Goal: Transaction & Acquisition: Register for event/course

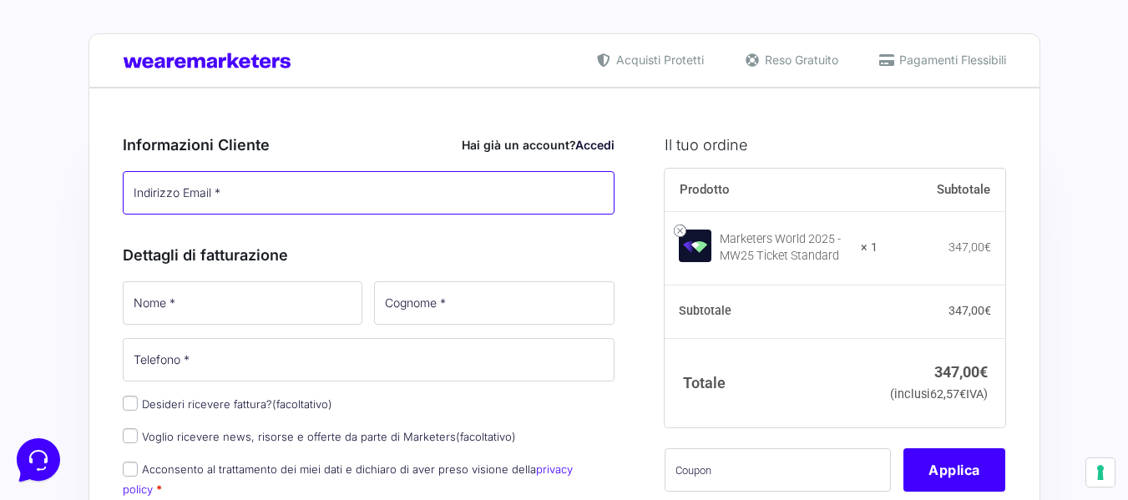
click at [281, 205] on input "Indirizzo Email *" at bounding box center [369, 192] width 493 height 43
type input "[EMAIL_ADDRESS][DOMAIN_NAME]"
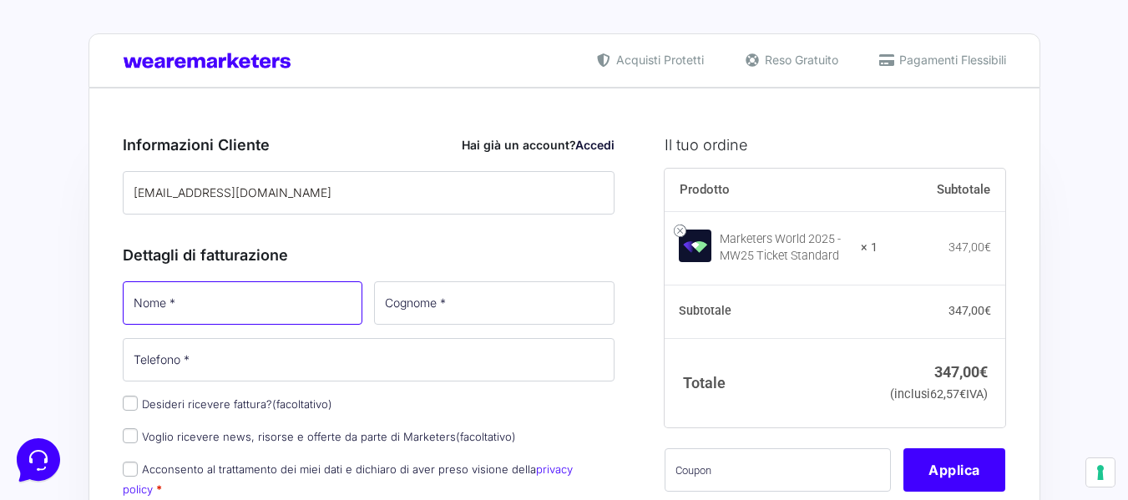
type input "Gaia"
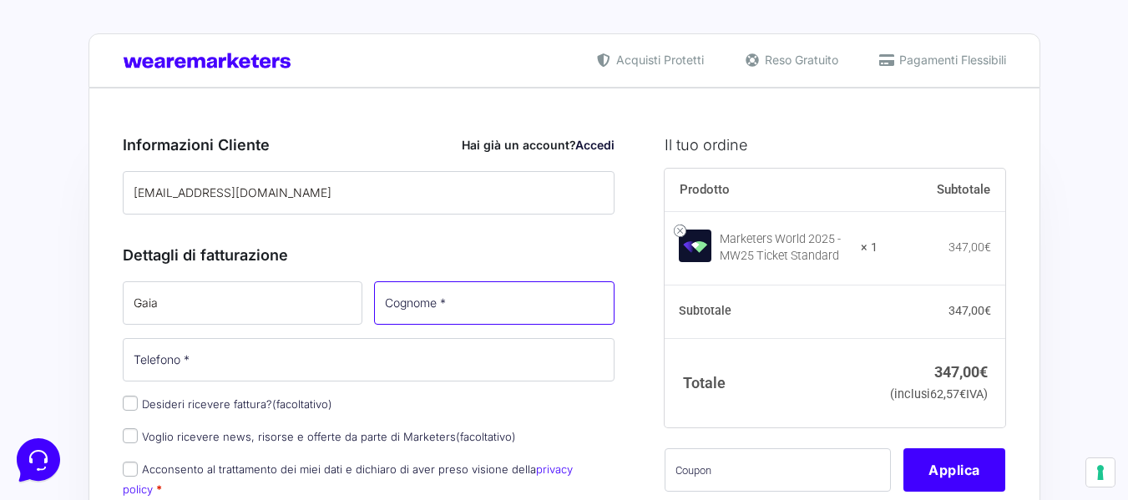
type input "Bisogno"
type input "[PHONE_NUMBER]"
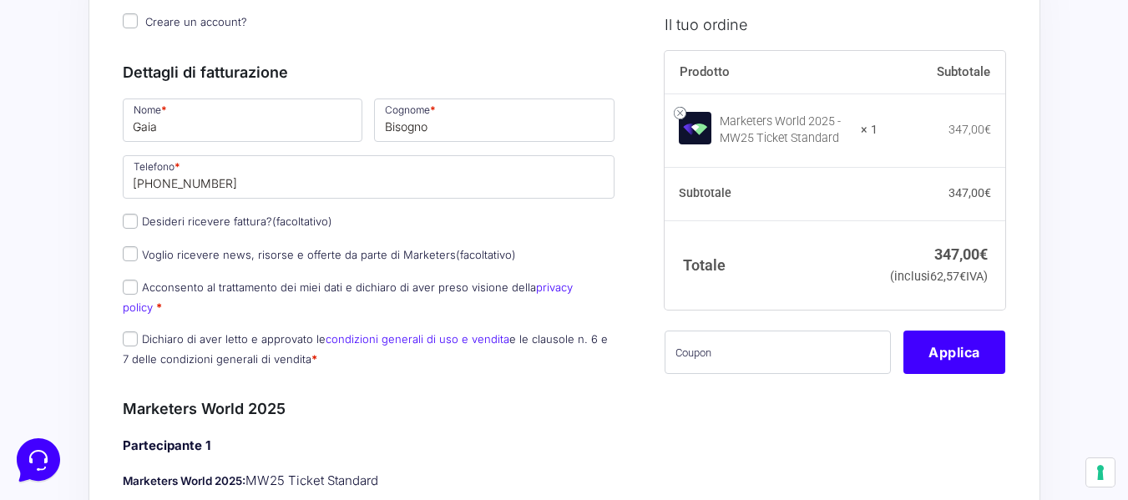
scroll to position [211, 0]
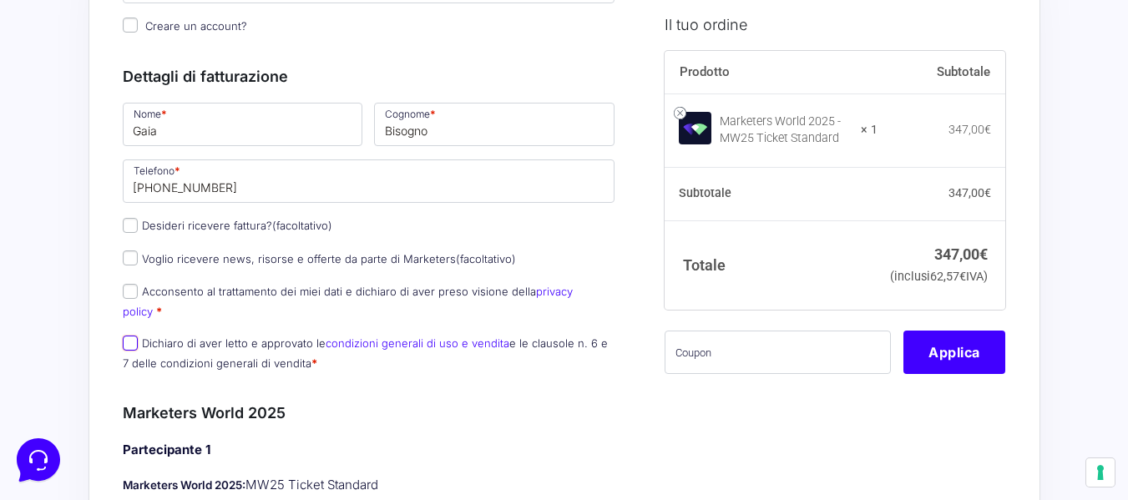
click at [123, 336] on input "Dichiaro di aver letto e approvato le condizioni generali di uso e vendita e le…" at bounding box center [130, 343] width 15 height 15
checkbox input "true"
click at [133, 285] on input "Acconsento al trattamento dei miei dati e dichiaro di aver preso visione della …" at bounding box center [130, 291] width 15 height 15
checkbox input "true"
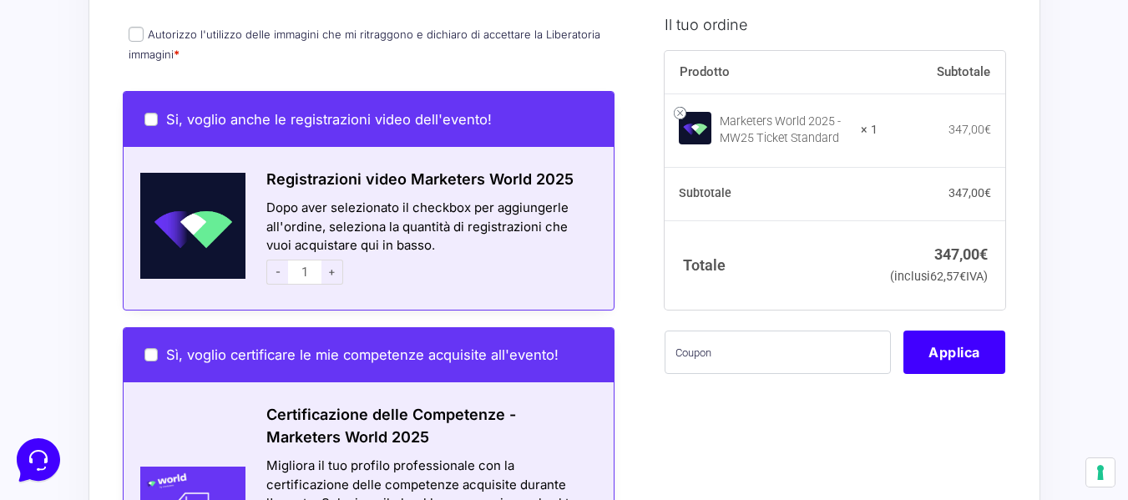
scroll to position [916, 0]
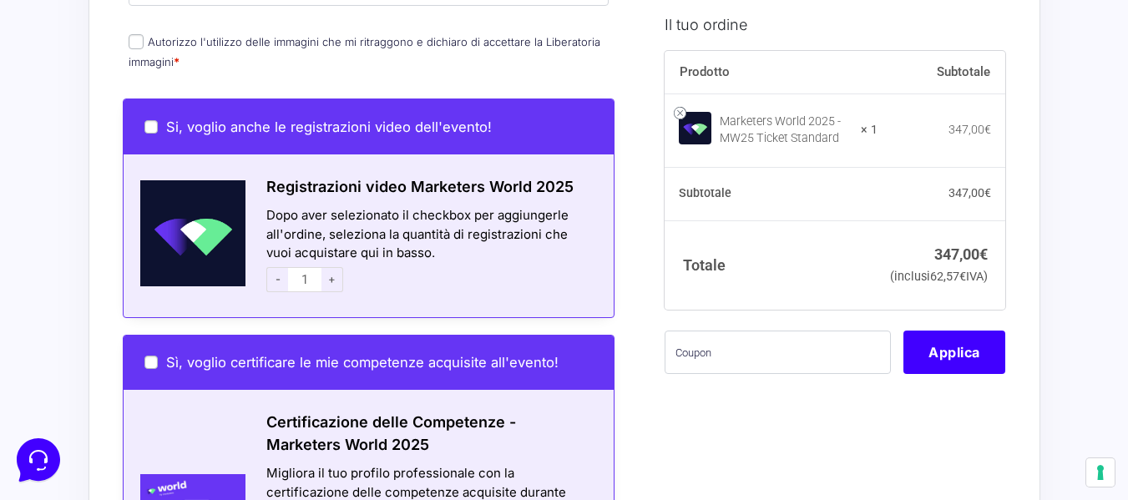
drag, startPoint x: 1108, startPoint y: 277, endPoint x: 1108, endPoint y: 291, distance: 13.4
click at [1108, 291] on div "Acquisti Protetti Reso Gratuito Pagamenti Flessibili Riepilogo Ordine 347,00 € …" at bounding box center [564, 160] width 1128 height 2152
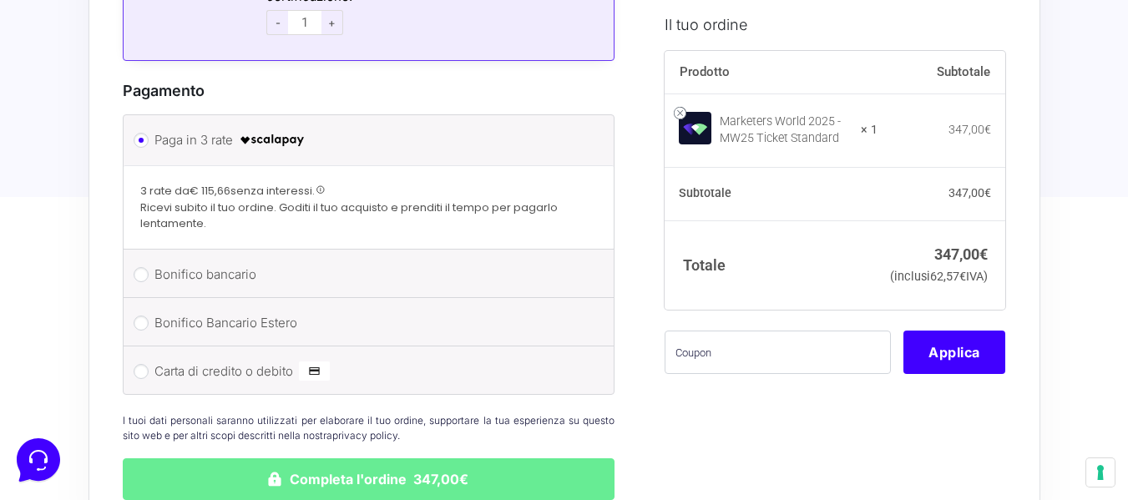
scroll to position [1529, 0]
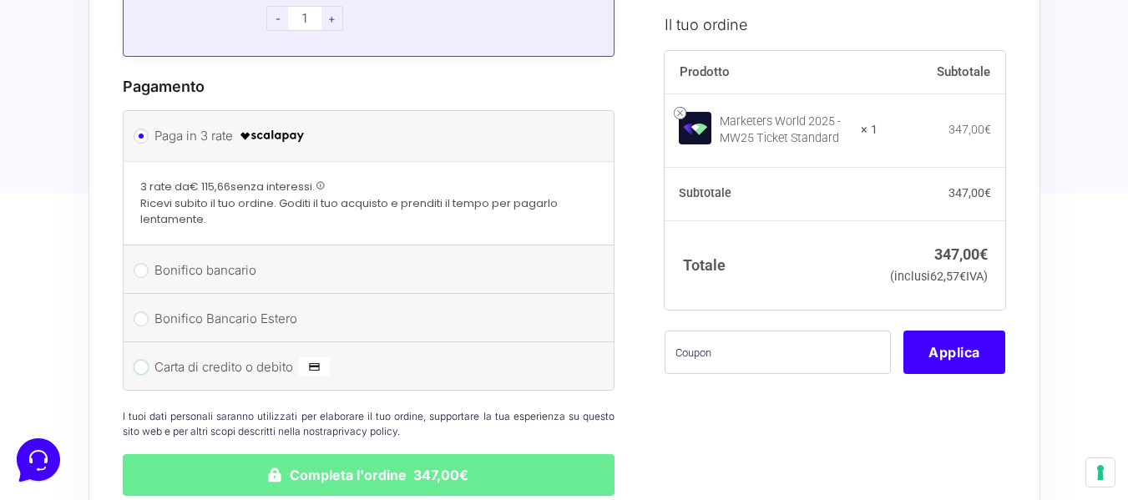
click at [144, 360] on input "Carta di credito o debito" at bounding box center [141, 367] width 15 height 15
radio input "true"
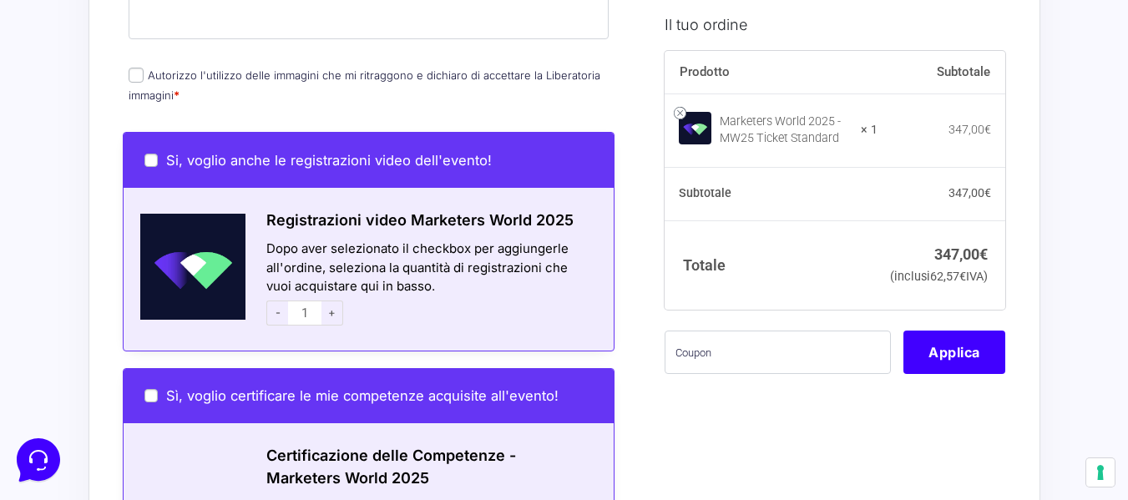
scroll to position [857, 0]
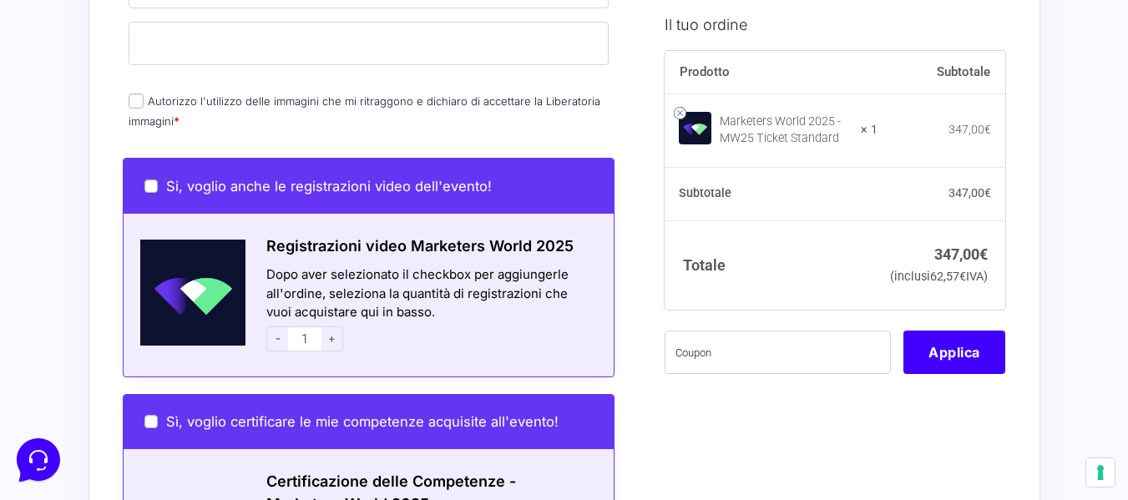
click at [144, 93] on span "Autorizzo l'utilizzo delle immagini che mi ritraggono e dichiaro di accettare l…" at bounding box center [365, 110] width 472 height 35
click at [135, 94] on input "Autorizzo l'utilizzo delle immagini che mi ritraggono e dichiaro di accettare l…" at bounding box center [136, 101] width 15 height 15
checkbox input "true"
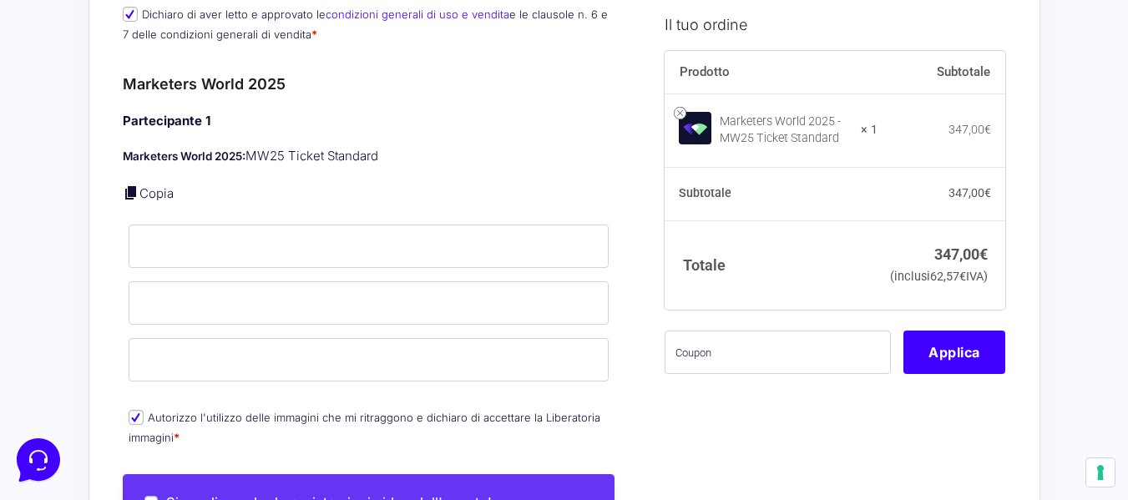
scroll to position [582, 0]
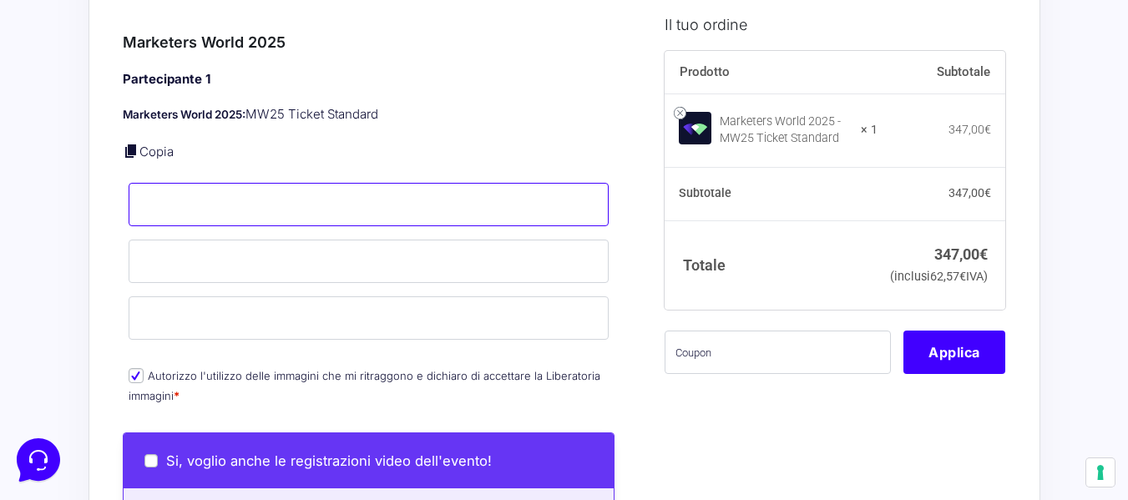
click at [221, 184] on input "Nome *" at bounding box center [369, 204] width 481 height 43
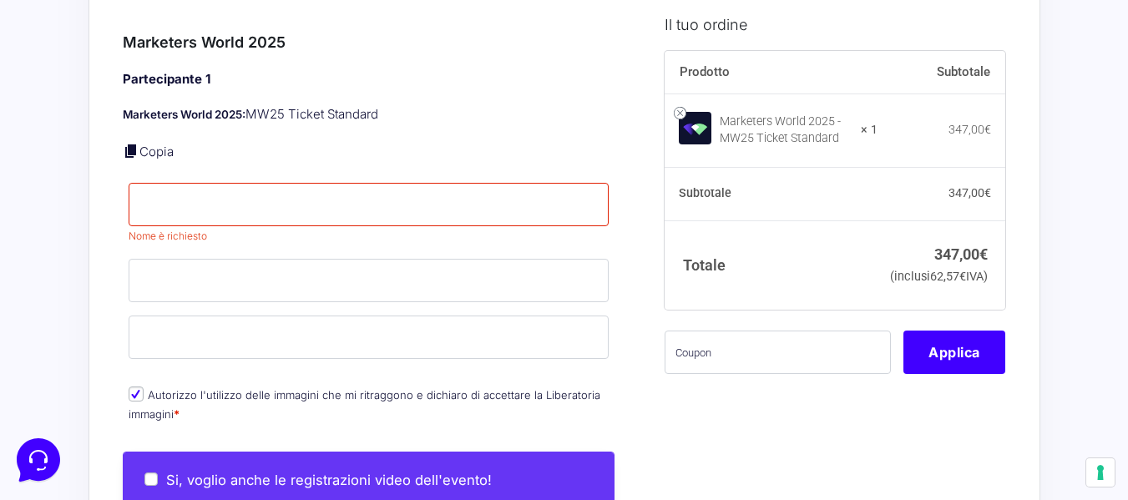
click at [403, 113] on div "Partecipante 1 Marketers World 2025: MW25 Ticket Standard Copia Nome * Nome è r…" at bounding box center [369, 248] width 493 height 356
drag, startPoint x: 178, startPoint y: 291, endPoint x: 187, endPoint y: 274, distance: 19.1
click at [187, 274] on div "Partecipante 1 Marketers World 2025: MW25 Ticket Standard Copia Nome * Nome è r…" at bounding box center [369, 248] width 493 height 356
click at [187, 274] on input "Cognome *" at bounding box center [369, 280] width 481 height 43
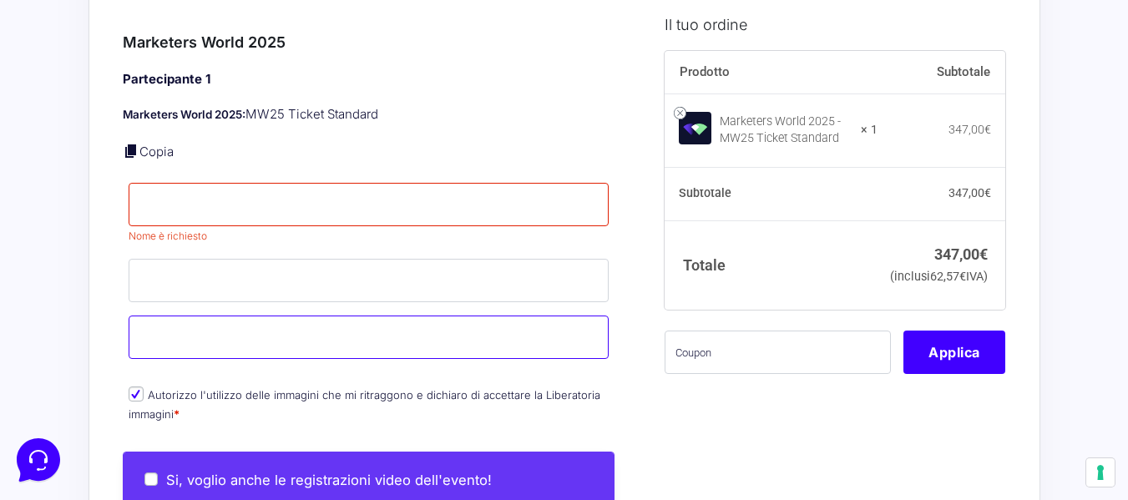
click at [154, 332] on input "Email *" at bounding box center [369, 337] width 481 height 43
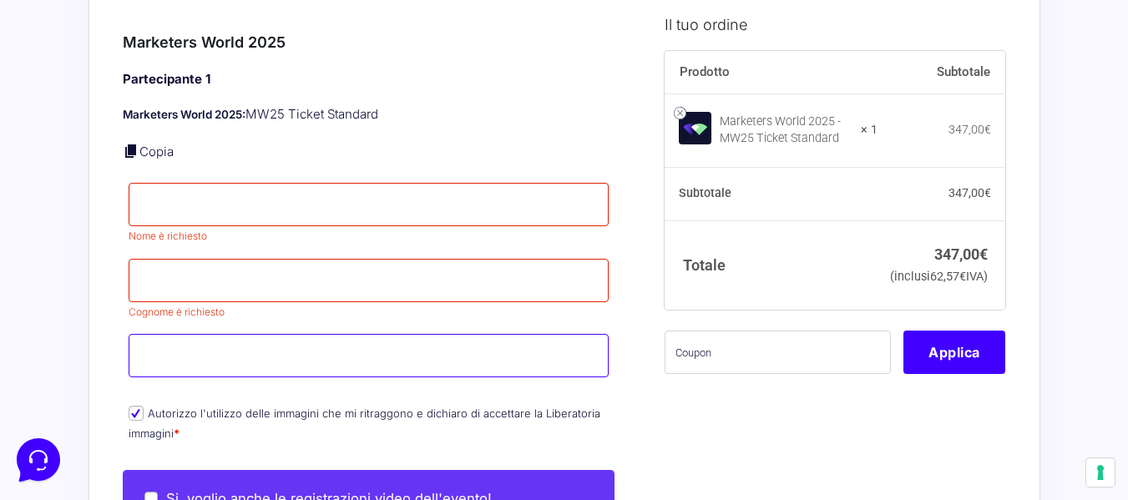
click at [154, 334] on input "Email *" at bounding box center [369, 355] width 481 height 43
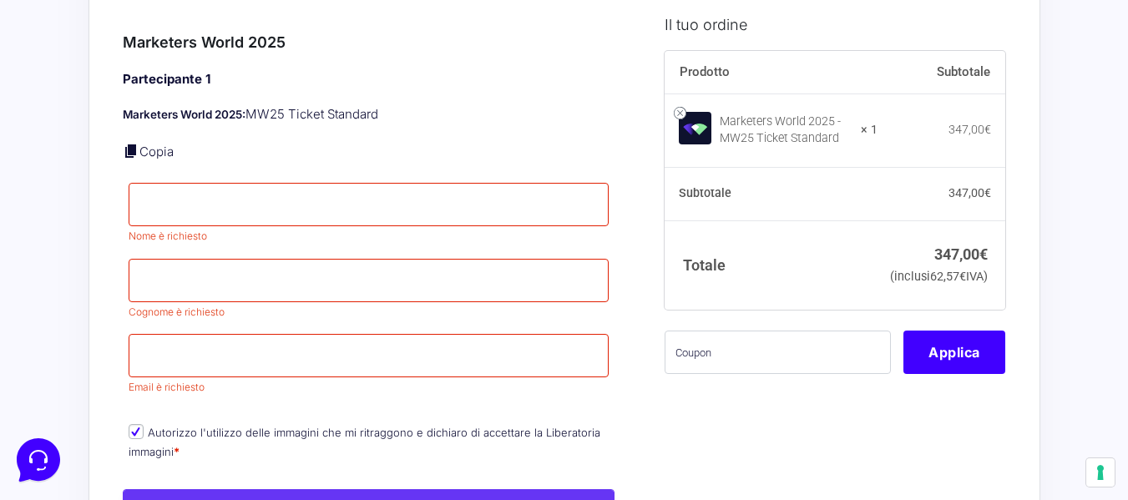
click at [157, 180] on p "Nome * Nome è richiesto" at bounding box center [369, 214] width 493 height 68
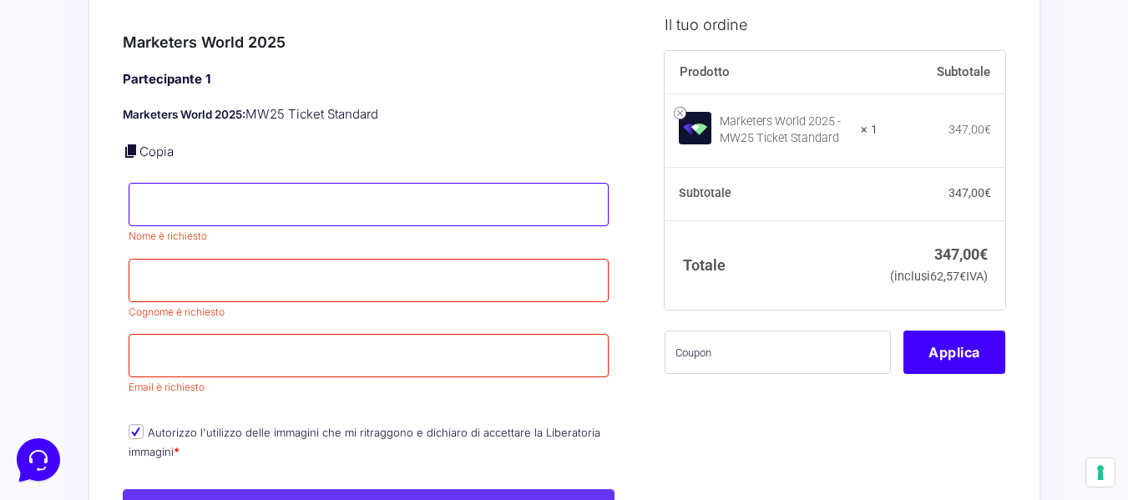
click at [162, 192] on input "Nome *" at bounding box center [369, 204] width 481 height 43
type input "Gaia"
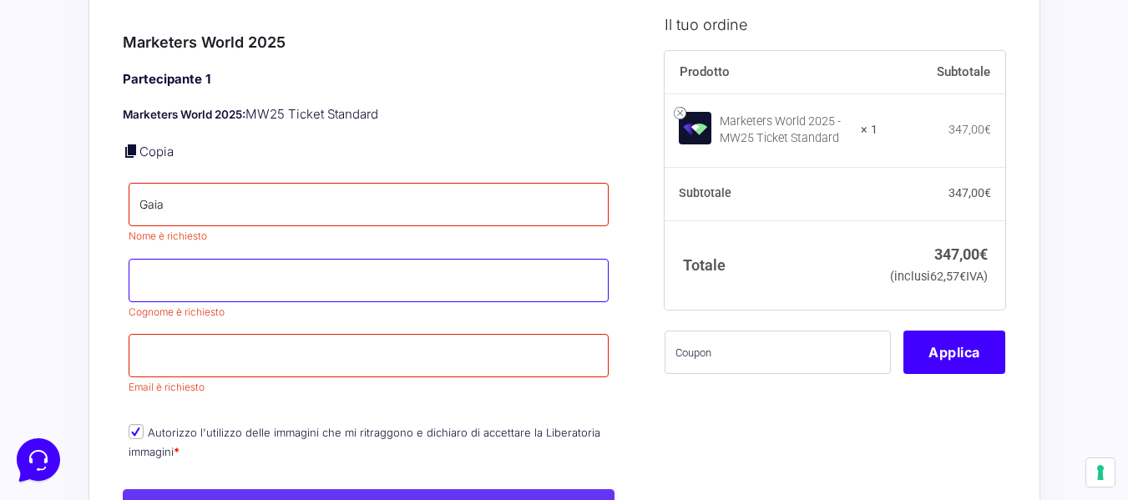
type input "Bisogno"
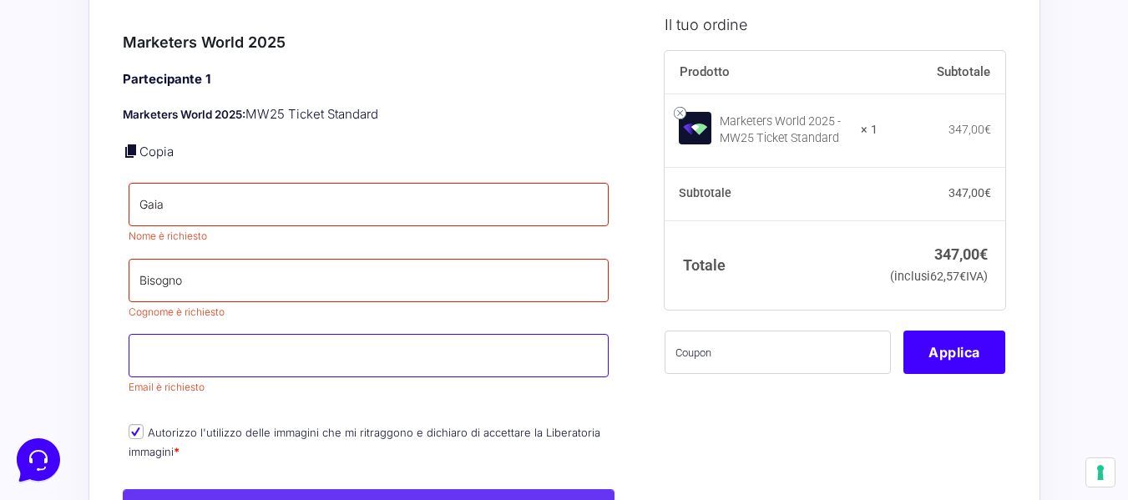
type input "[EMAIL_ADDRESS][DOMAIN_NAME]"
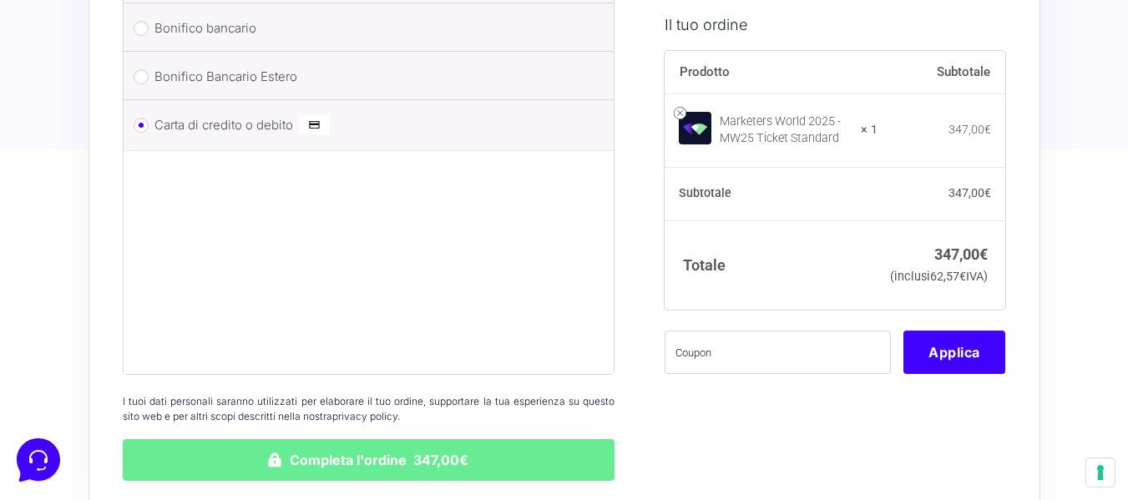
scroll to position [1745, 0]
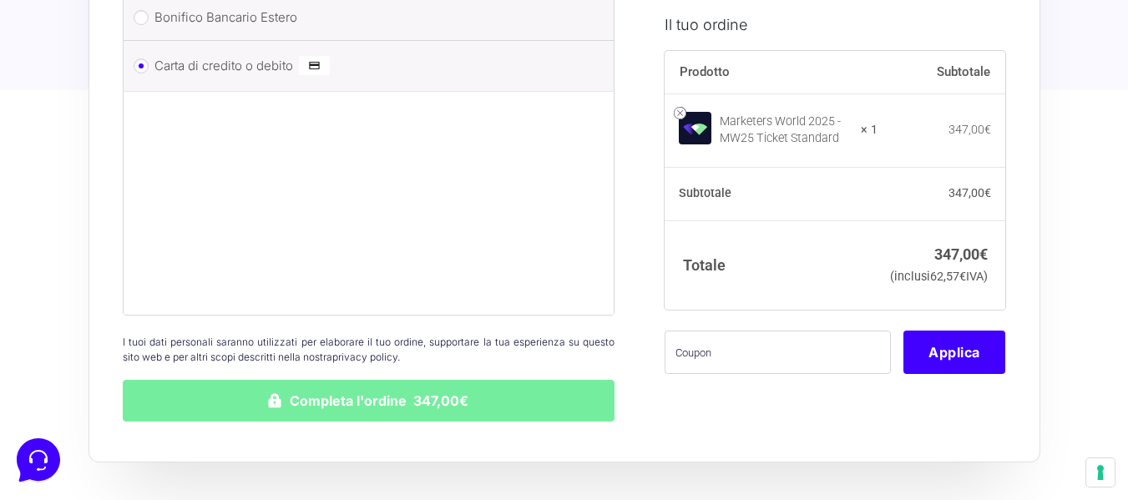
click at [356, 385] on button "Completa l'ordine 347,00€" at bounding box center [369, 401] width 493 height 42
